Goal: Ask a question

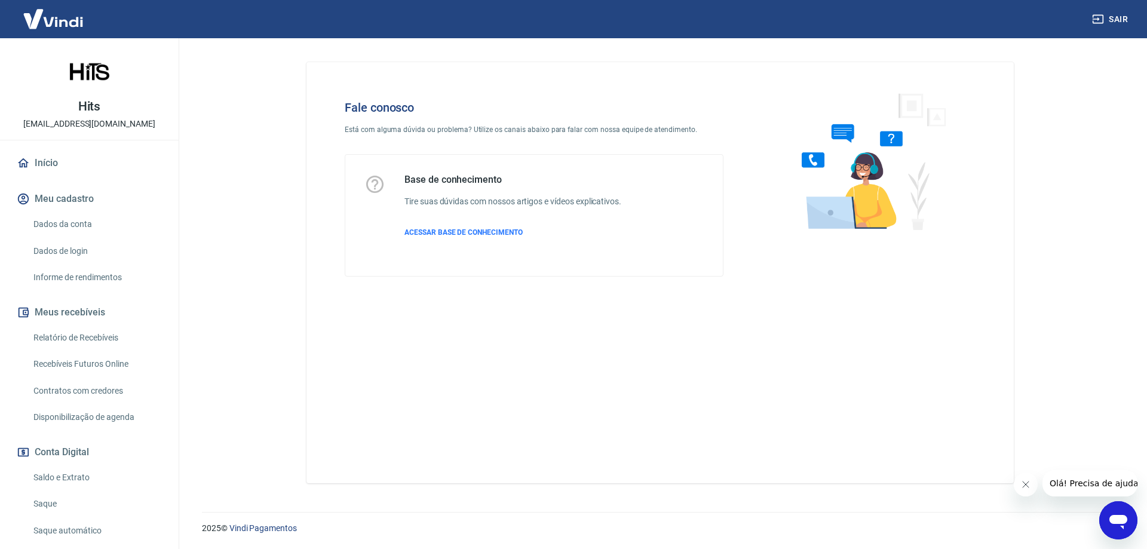
click at [1122, 519] on icon "Abrir janela de mensagens" at bounding box center [1118, 522] width 18 height 14
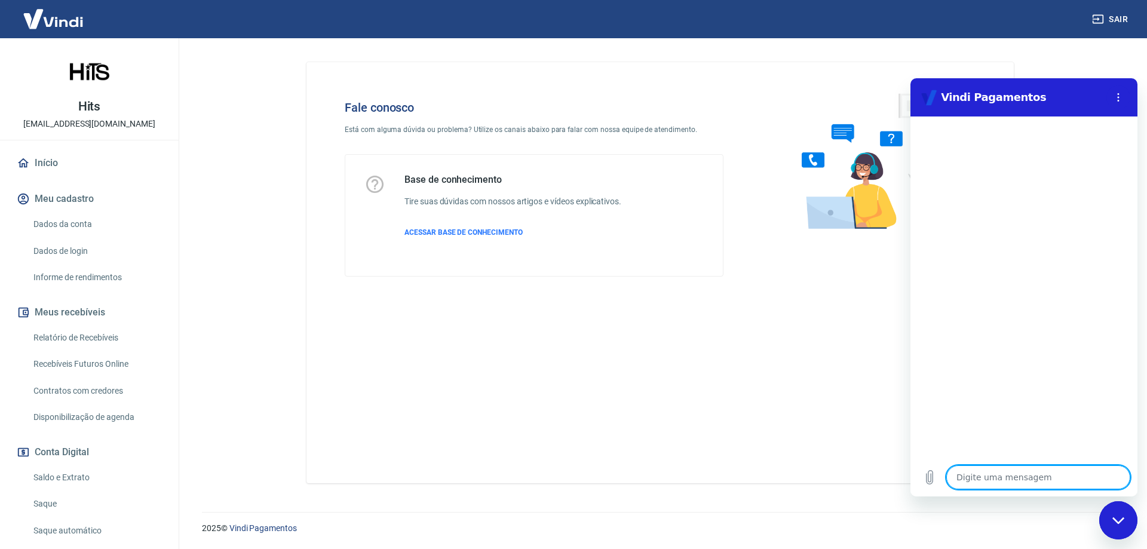
type textarea "o"
type textarea "x"
type textarea "ol"
type textarea "x"
type textarea "olá"
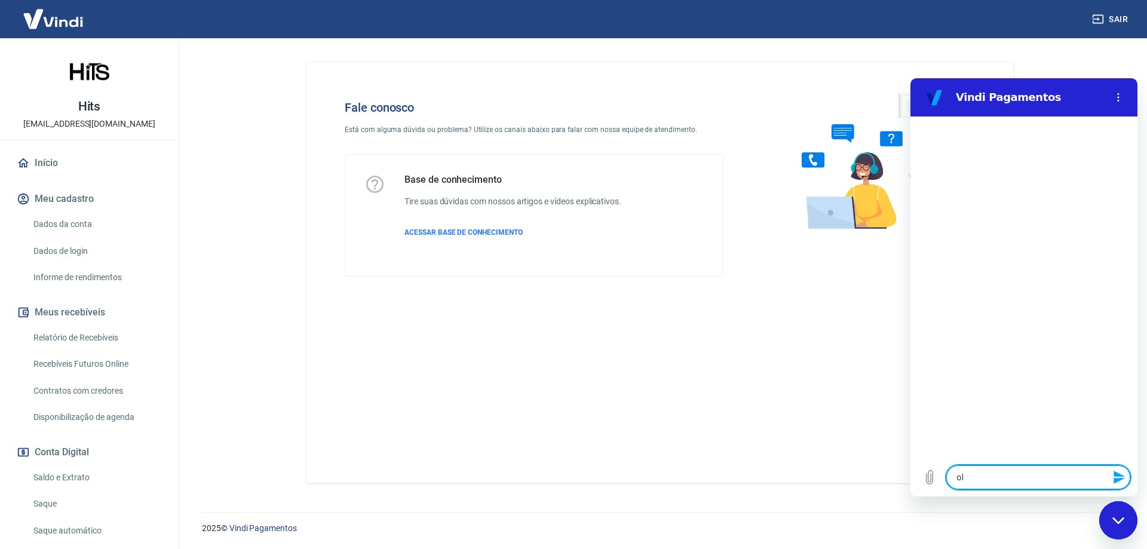
type textarea "x"
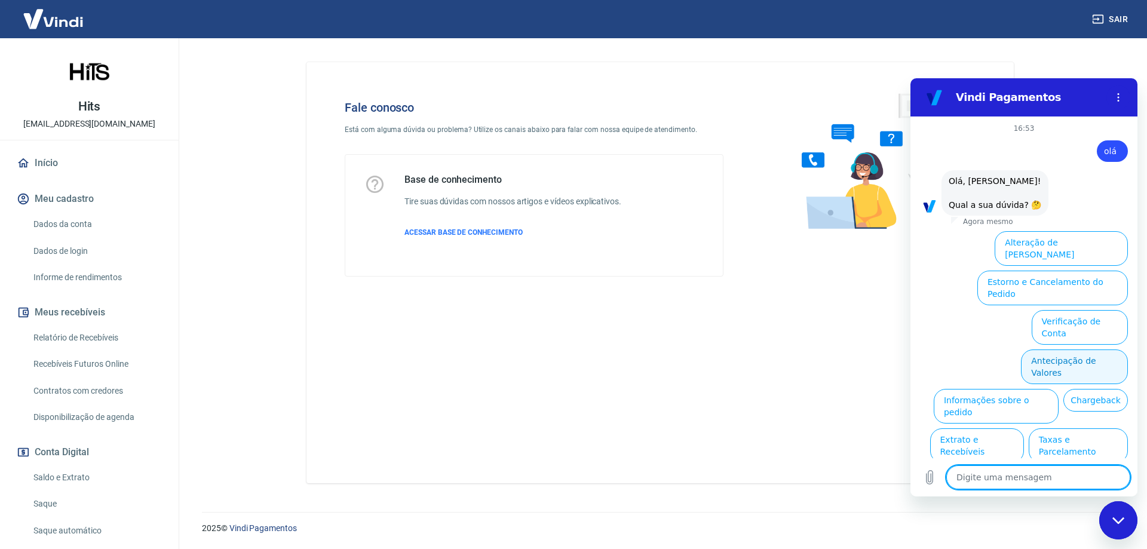
click at [1083, 349] on button "Antecipação de Valores" at bounding box center [1074, 366] width 107 height 35
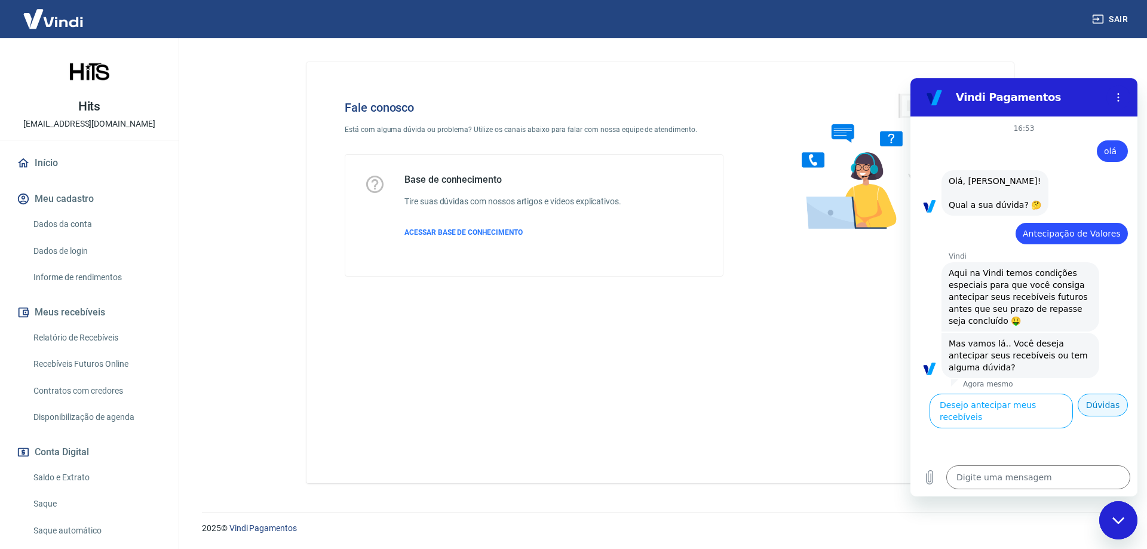
click at [1107, 408] on button "Dúvidas" at bounding box center [1103, 405] width 50 height 23
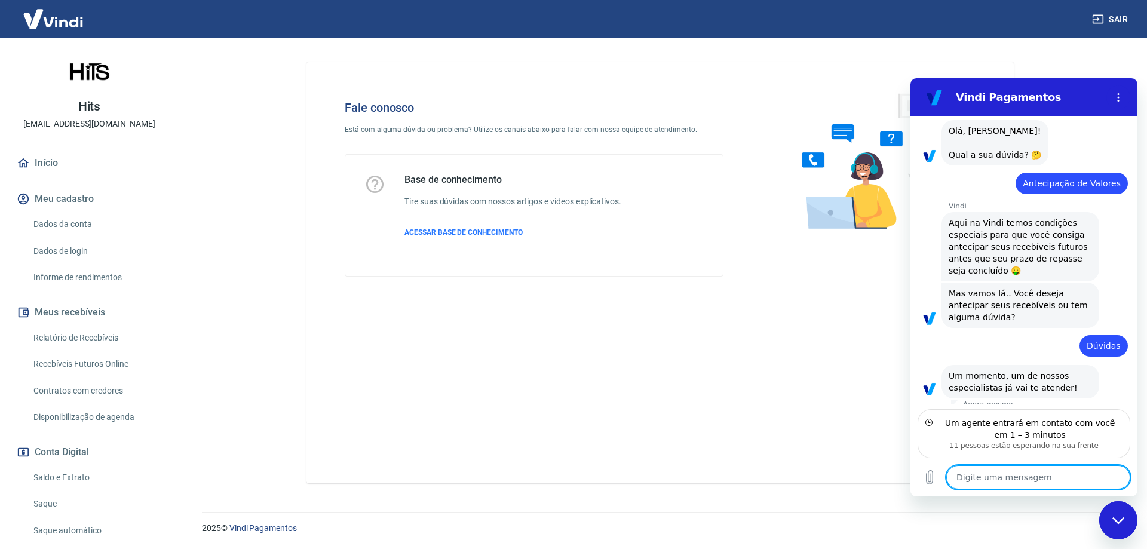
scroll to position [58, 0]
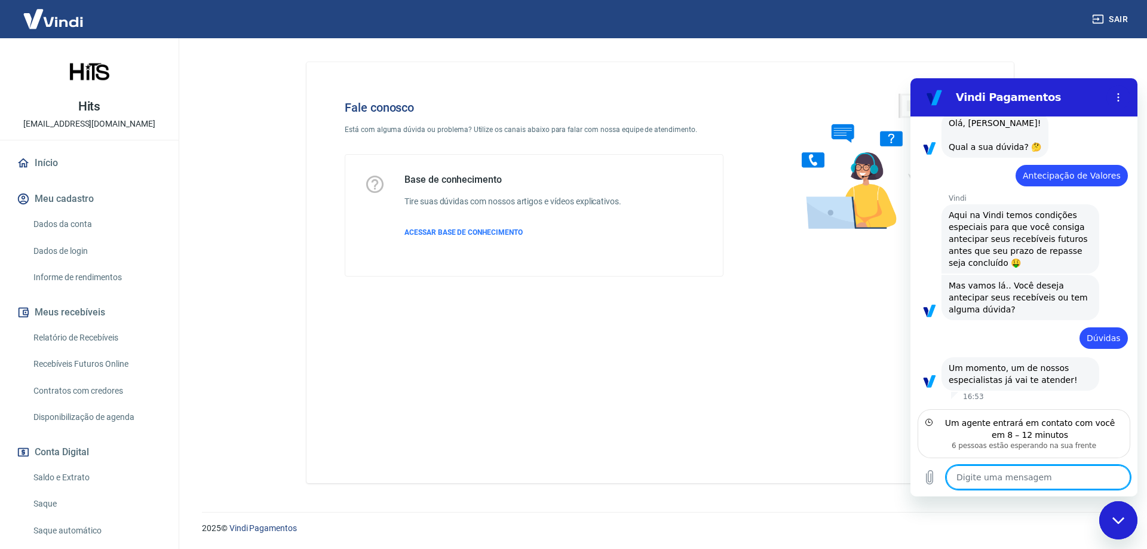
type textarea "x"
type textarea "s"
type textarea "x"
type textarea "sa"
type textarea "x"
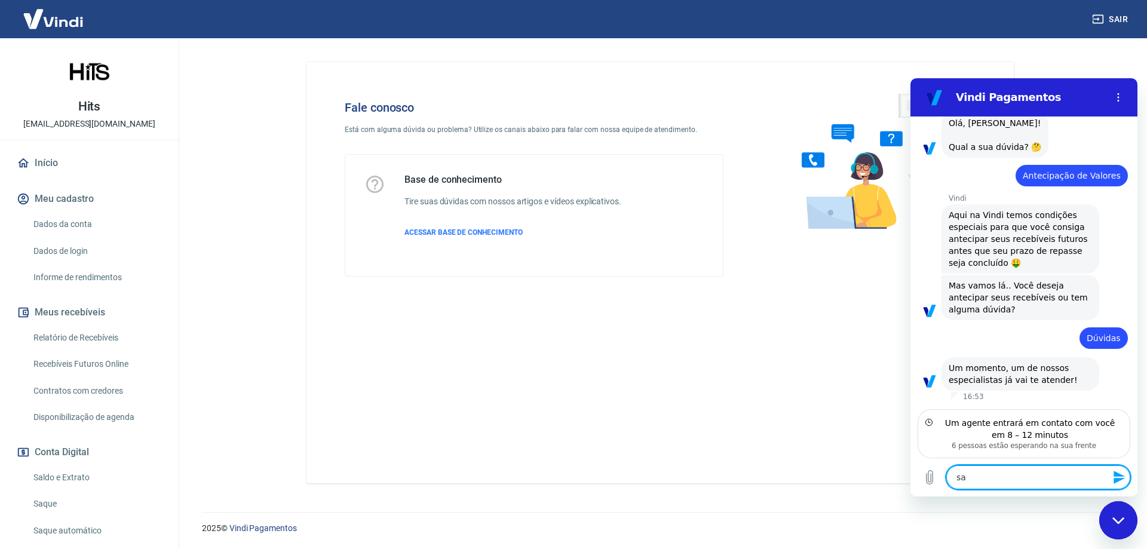
type textarea "sai"
type textarea "x"
type textarea "sair"
type textarea "x"
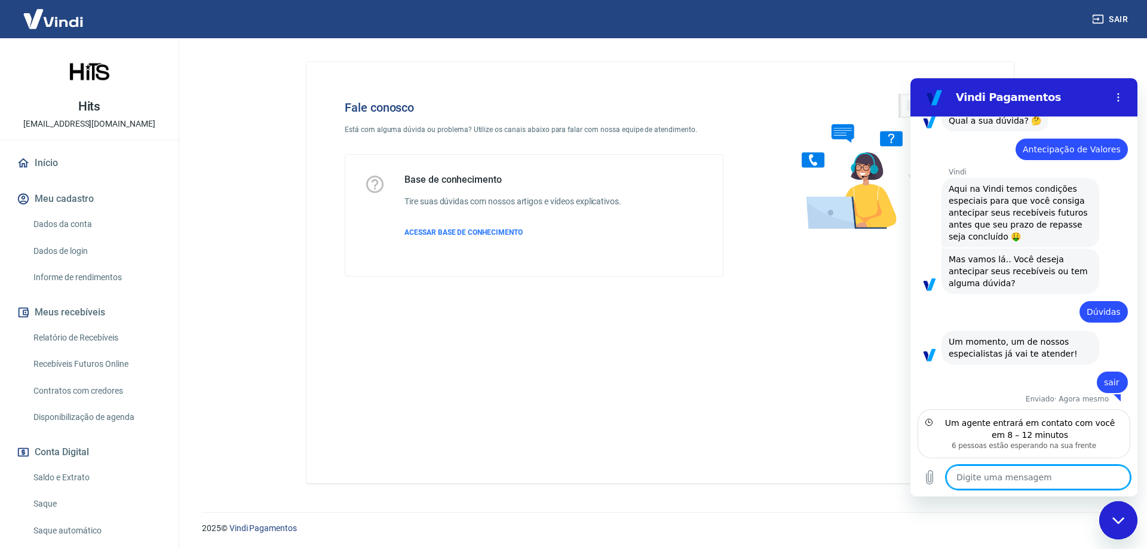
scroll to position [87, 0]
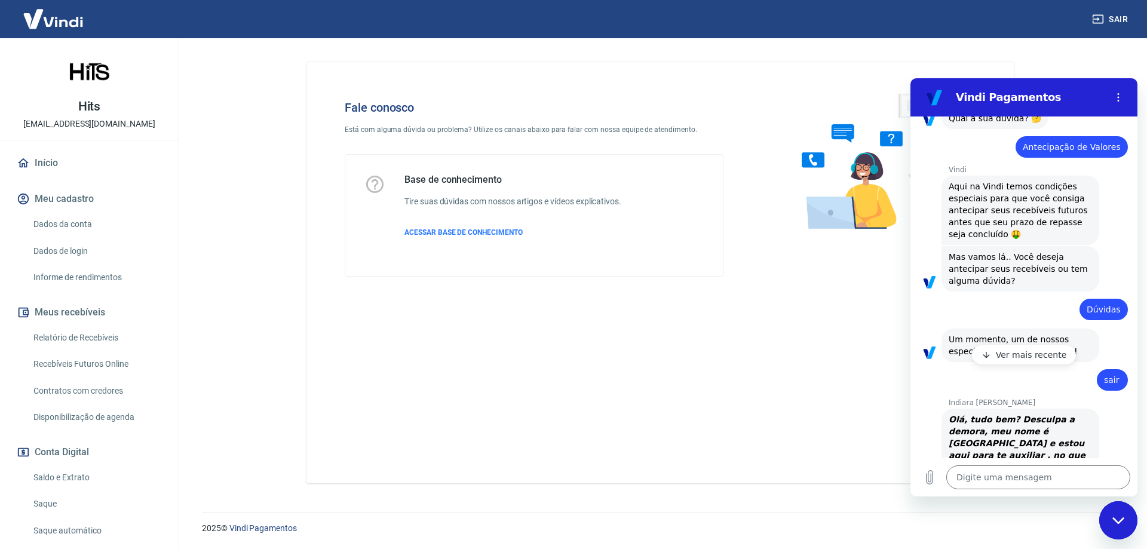
type textarea "x"
